Goal: Navigation & Orientation: Find specific page/section

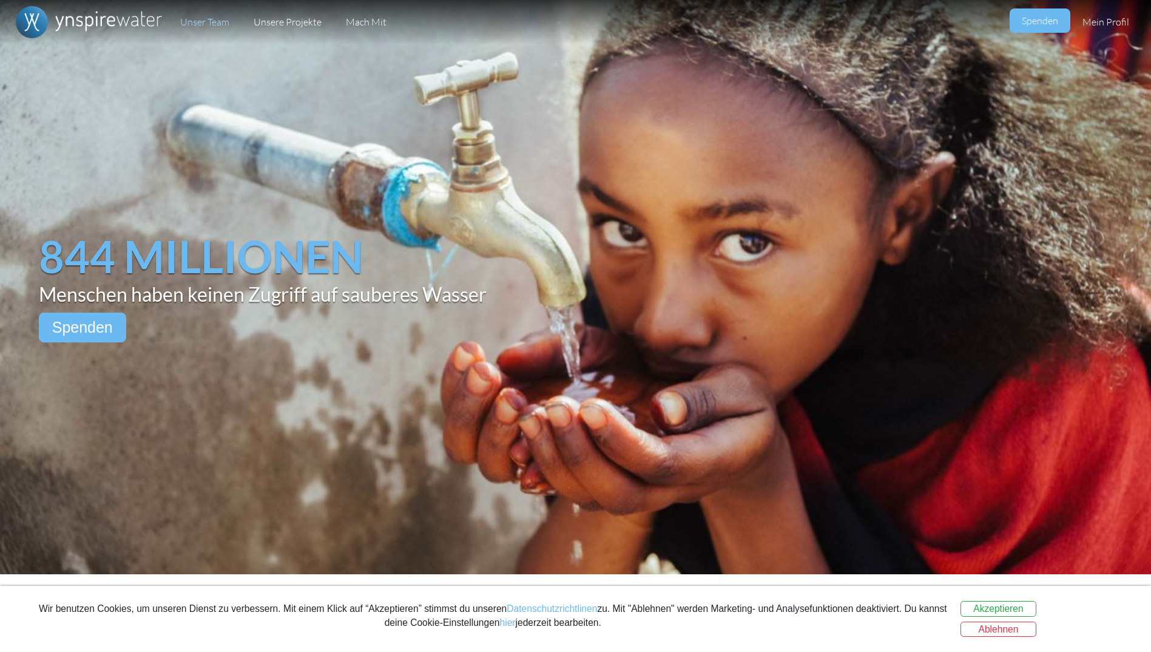
click at [214, 21] on link "Unser Team" at bounding box center [204, 22] width 73 height 44
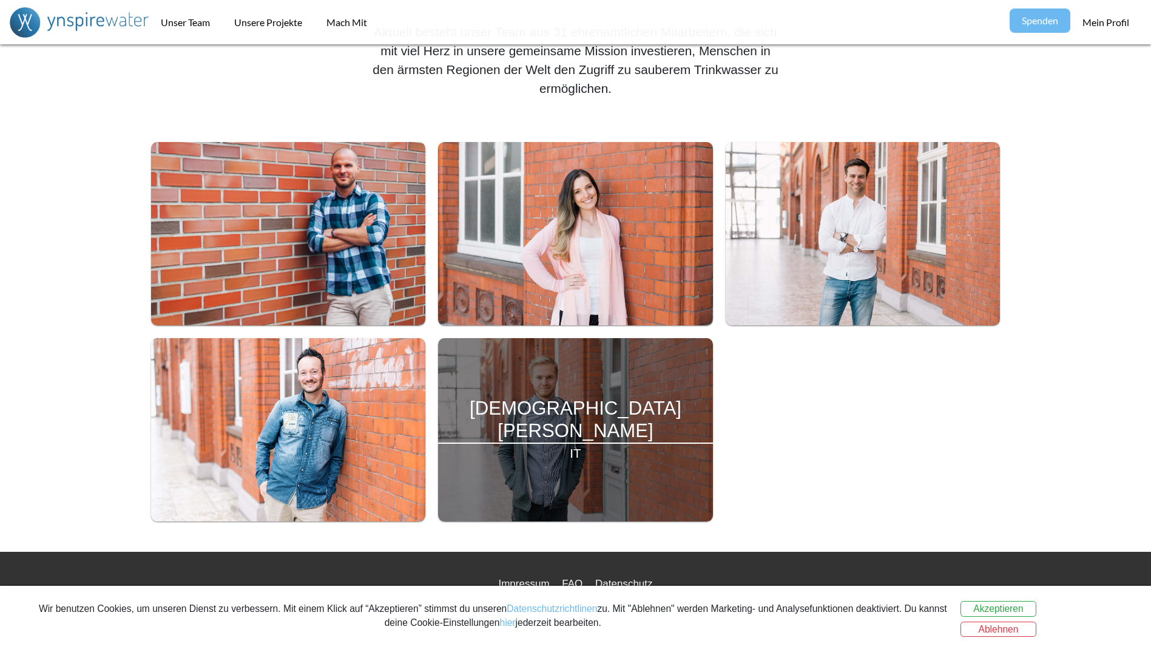
scroll to position [464, 0]
